Goal: Information Seeking & Learning: Stay updated

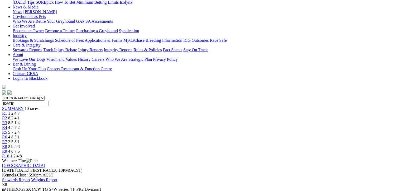
scroll to position [106, 0]
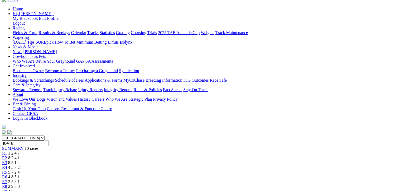
scroll to position [26, 0]
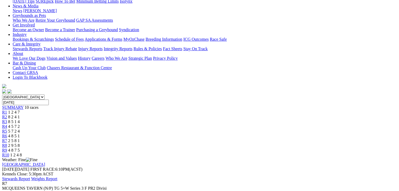
scroll to position [106, 0]
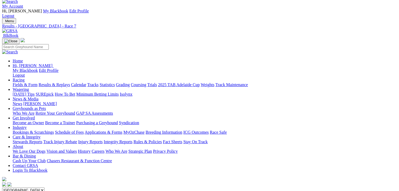
scroll to position [0, 0]
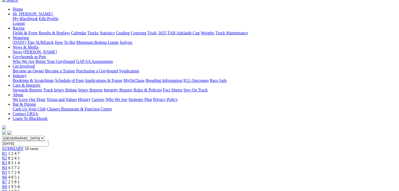
scroll to position [106, 0]
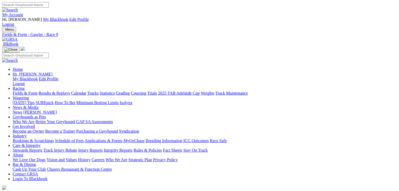
click at [18, 91] on link "Fields & Form" at bounding box center [25, 93] width 25 height 4
